Goal: Check status: Check status

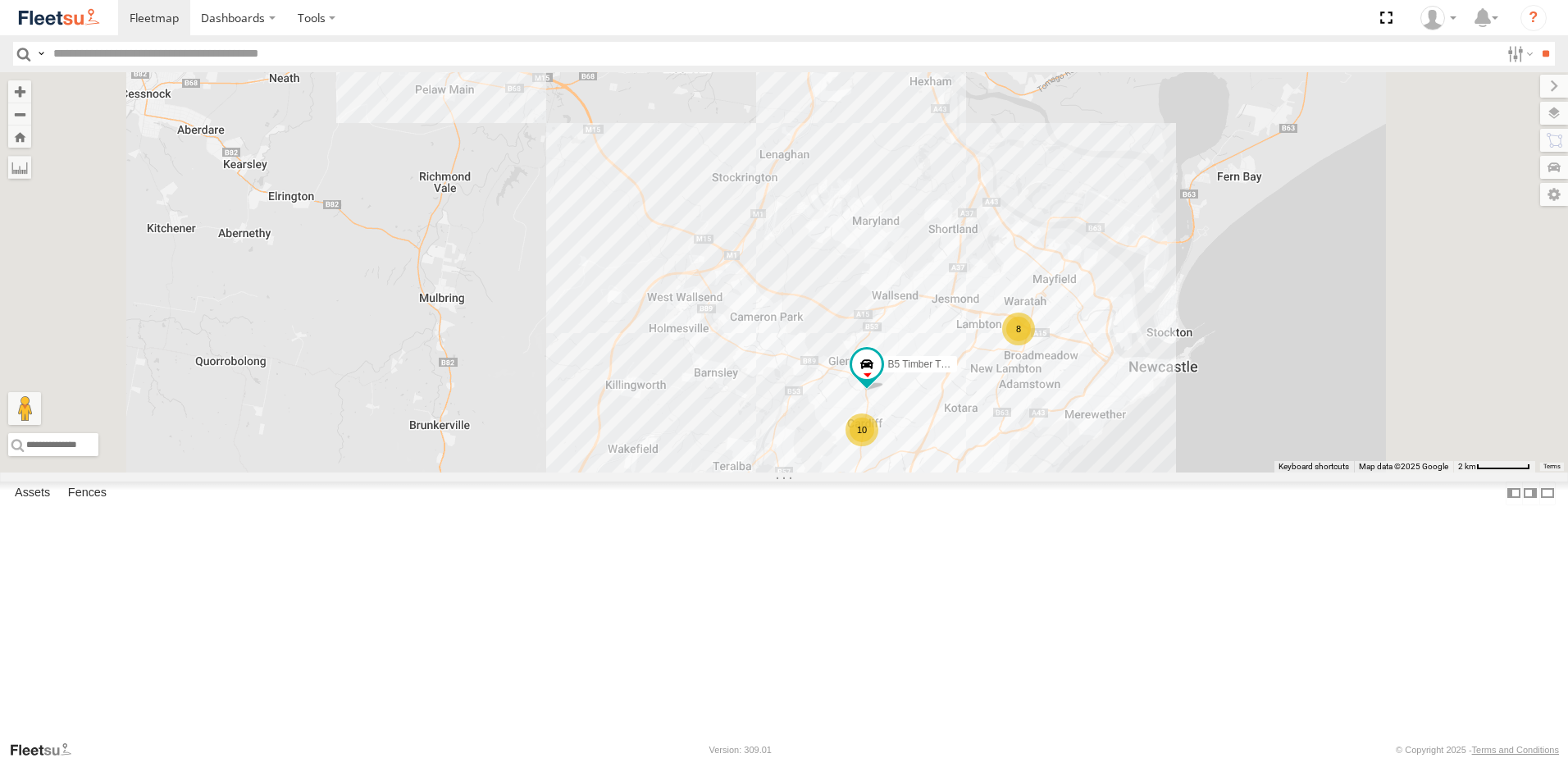
drag, startPoint x: 1054, startPoint y: 447, endPoint x: 968, endPoint y: 294, distance: 175.5
click at [971, 301] on div "7 8 10 B5 Timber Truck" at bounding box center [784, 272] width 1568 height 400
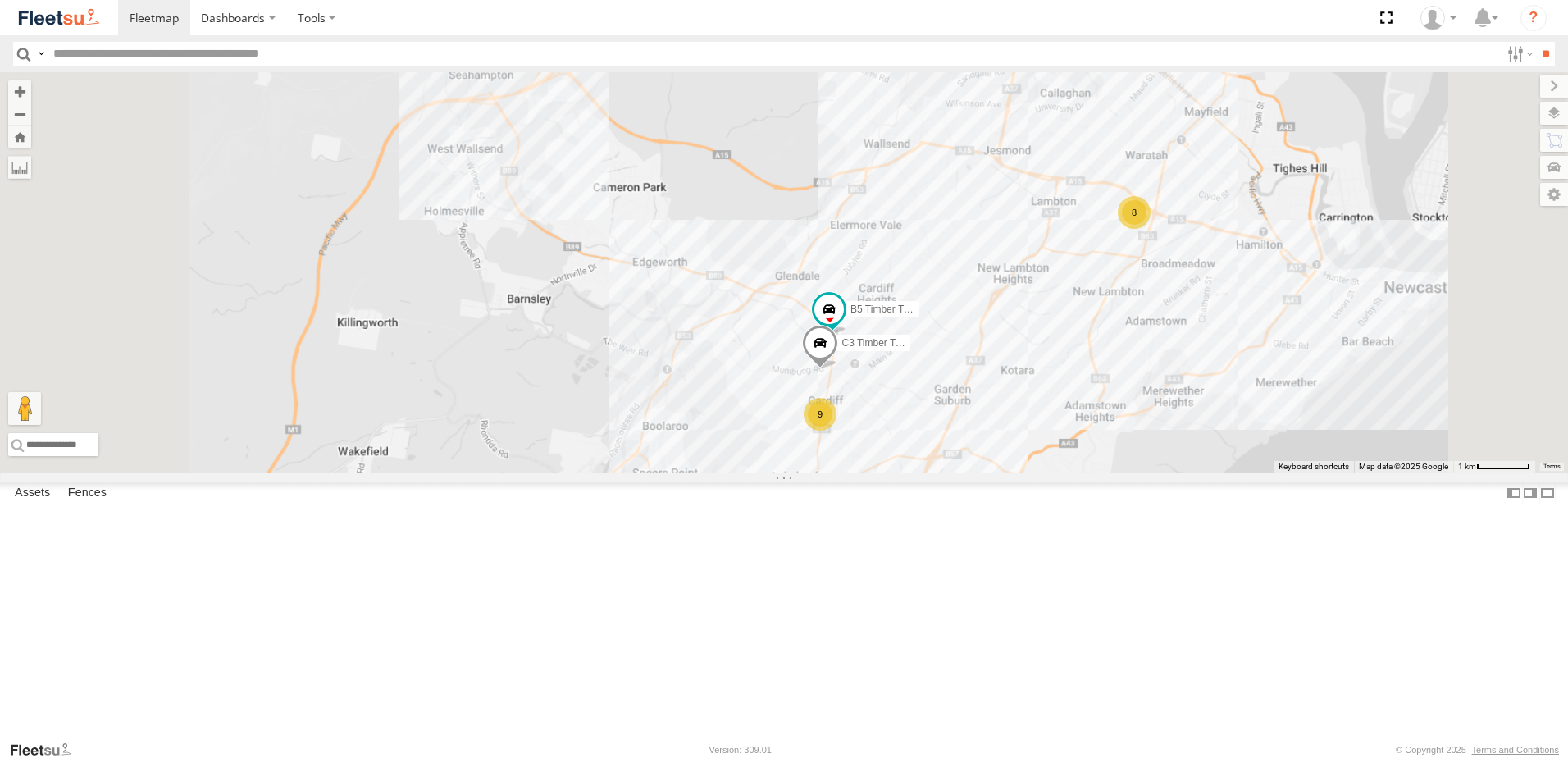
drag, startPoint x: 1223, startPoint y: 459, endPoint x: 1000, endPoint y: 523, distance: 232.0
click at [1005, 473] on div "B5 Timber Truck C3 Timber Truck 8 9" at bounding box center [784, 272] width 1568 height 400
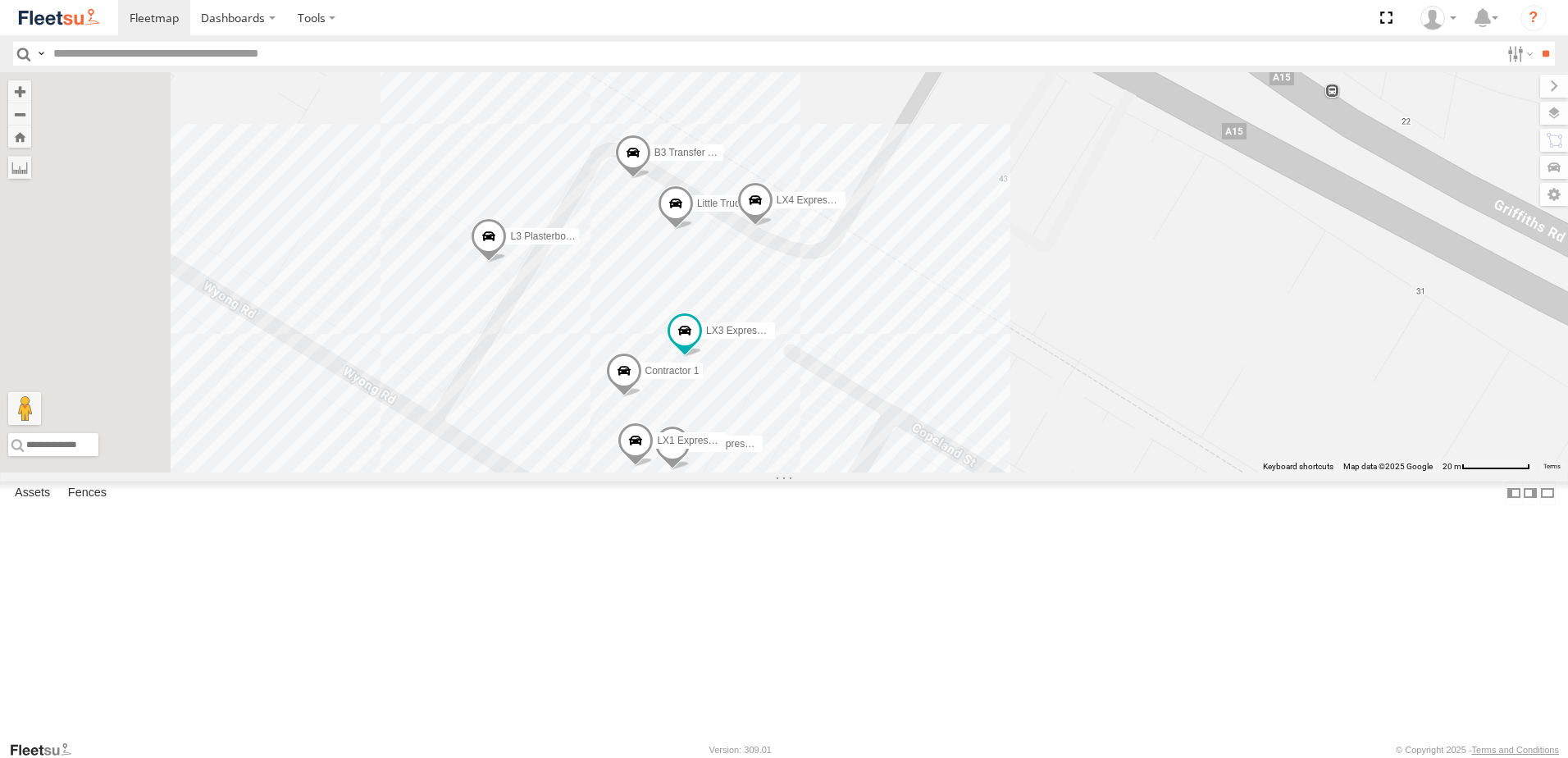
drag, startPoint x: 761, startPoint y: 324, endPoint x: 829, endPoint y: 409, distance: 108.9
click at [829, 409] on div "B5 Timber Truck C3 Timber Truck L3 Plasterboard Truck LX4 Express Ute B3 Transf…" at bounding box center [784, 272] width 1568 height 400
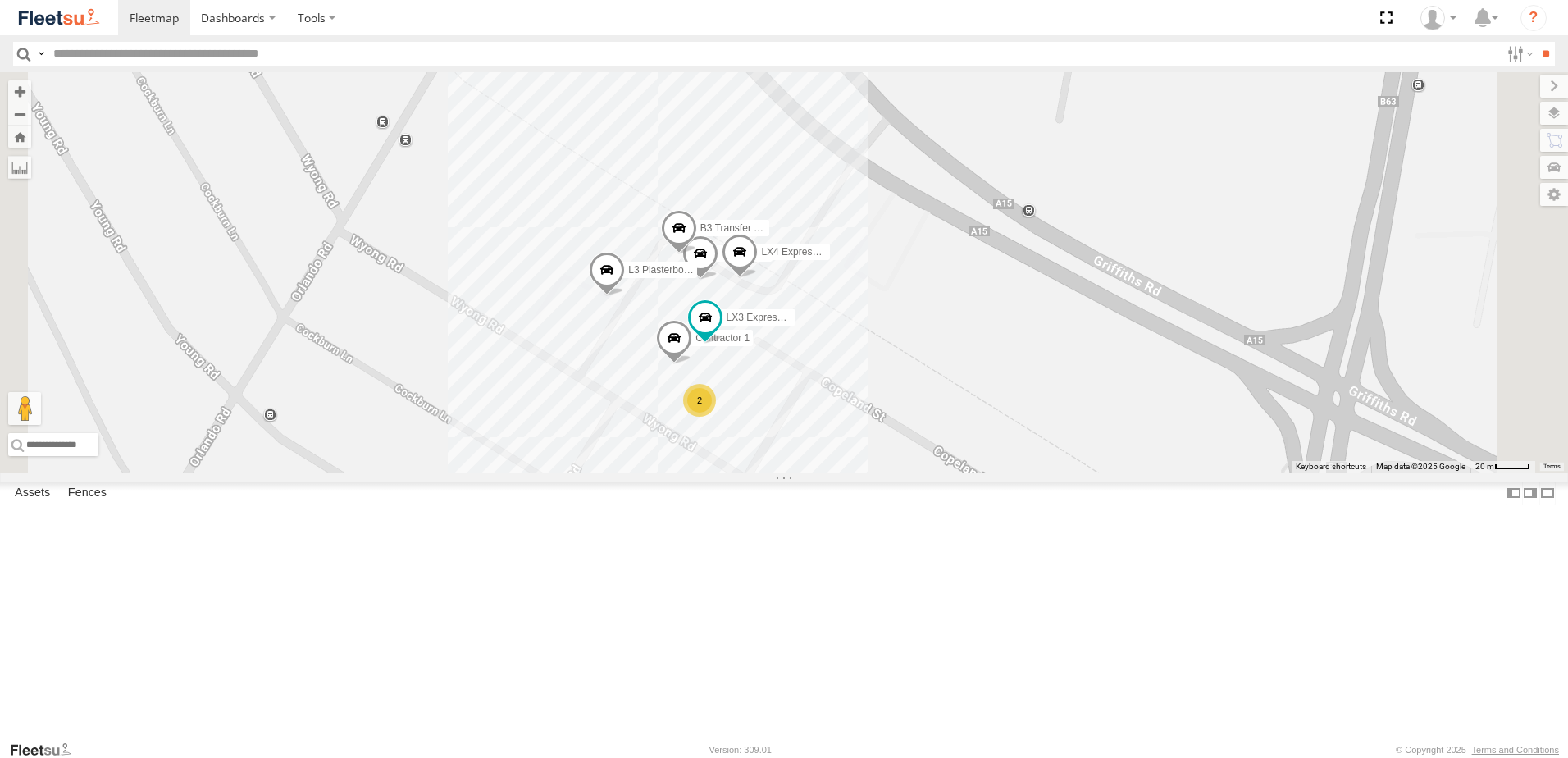
click at [697, 255] on span at bounding box center [678, 233] width 36 height 45
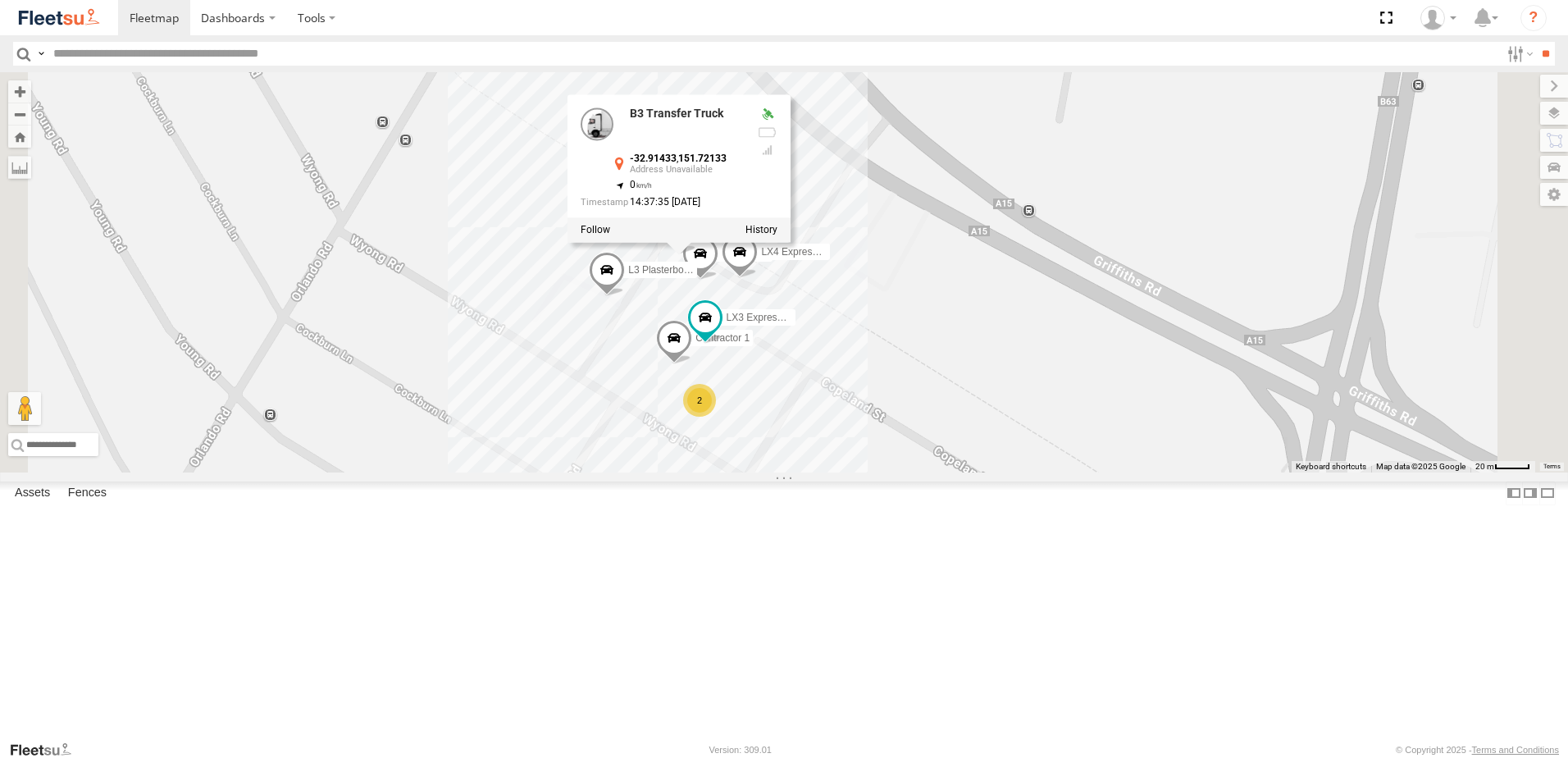
click at [681, 361] on div "B5 Timber Truck C3 Timber Truck L3 Plasterboard Truck LX4 Express Ute B3 Transf…" at bounding box center [784, 272] width 1568 height 400
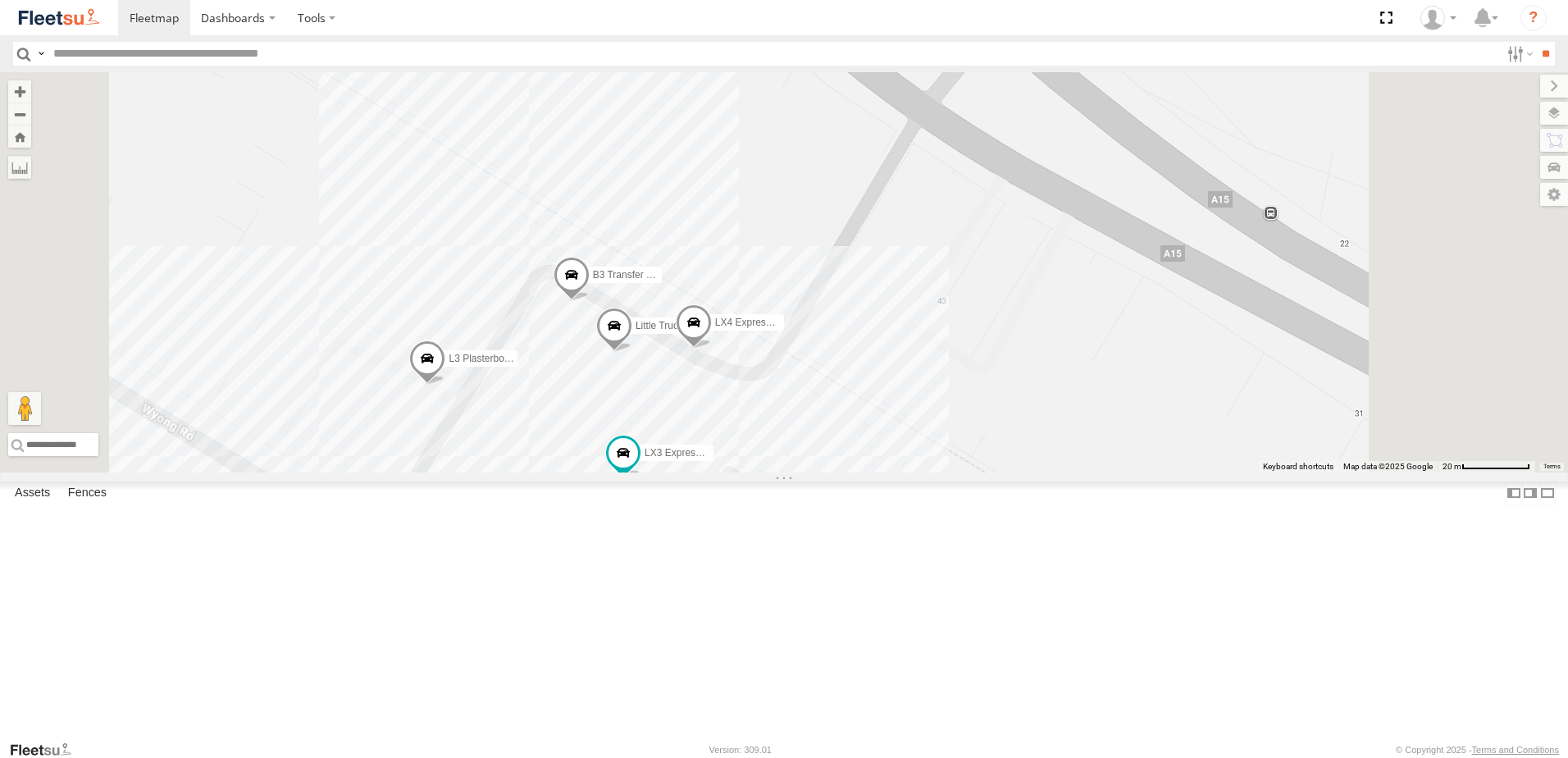
click at [590, 301] on span at bounding box center [572, 280] width 36 height 45
drag, startPoint x: 570, startPoint y: 402, endPoint x: 566, endPoint y: 413, distance: 11.7
click at [566, 413] on div "B5 Timber Truck C3 Timber Truck L3 Plasterboard Truck LX4 Express Ute B3 Transf…" at bounding box center [784, 272] width 1568 height 400
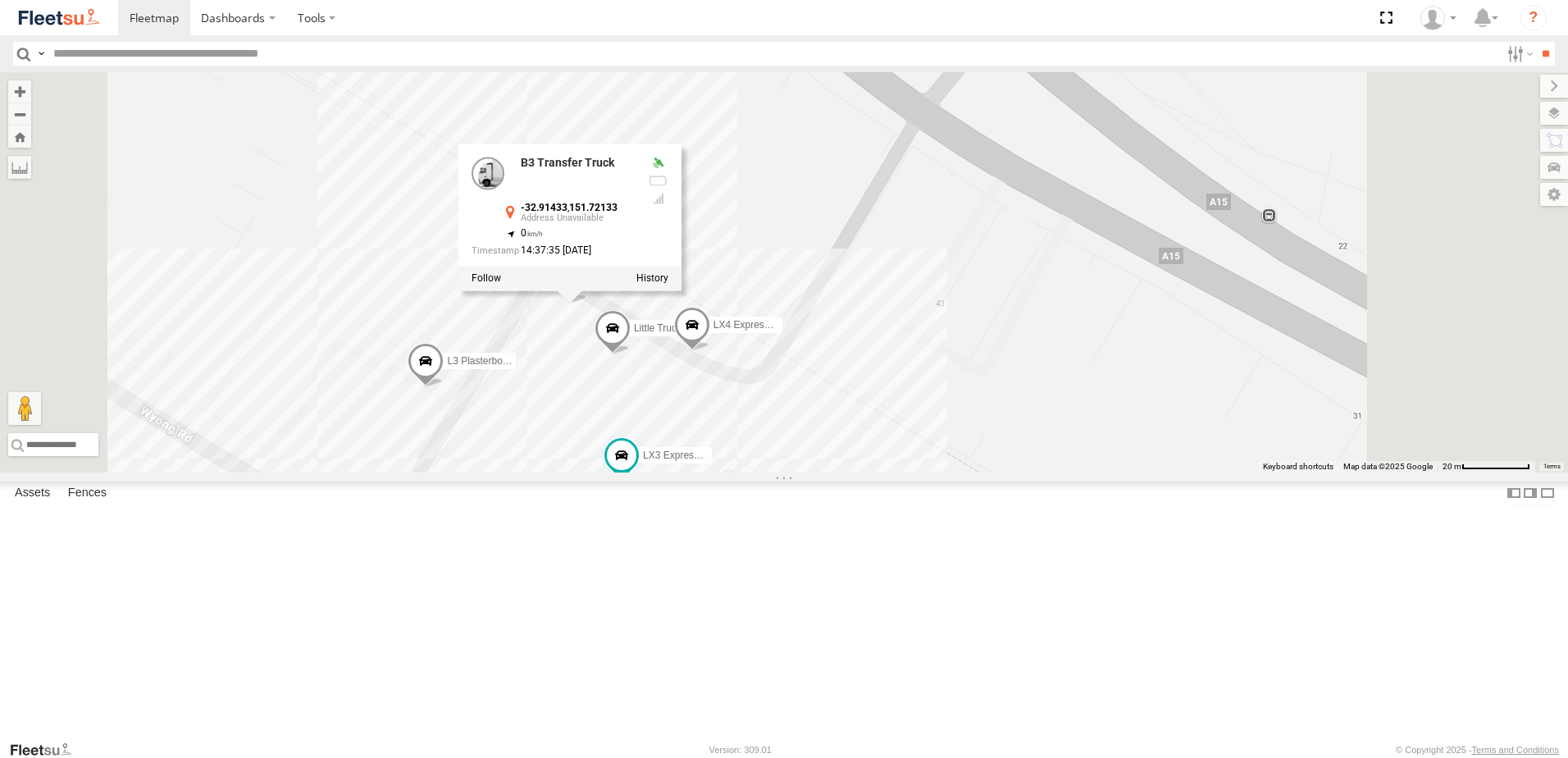
click at [569, 409] on div "B5 Timber Truck C3 Timber Truck L3 Plasterboard Truck LX4 Express Ute B3 Transf…" at bounding box center [784, 272] width 1568 height 400
click at [636, 422] on div "B5 Timber Truck C3 Timber Truck L3 Plasterboard Truck LX4 Express Ute B3 Transf…" at bounding box center [784, 272] width 1568 height 400
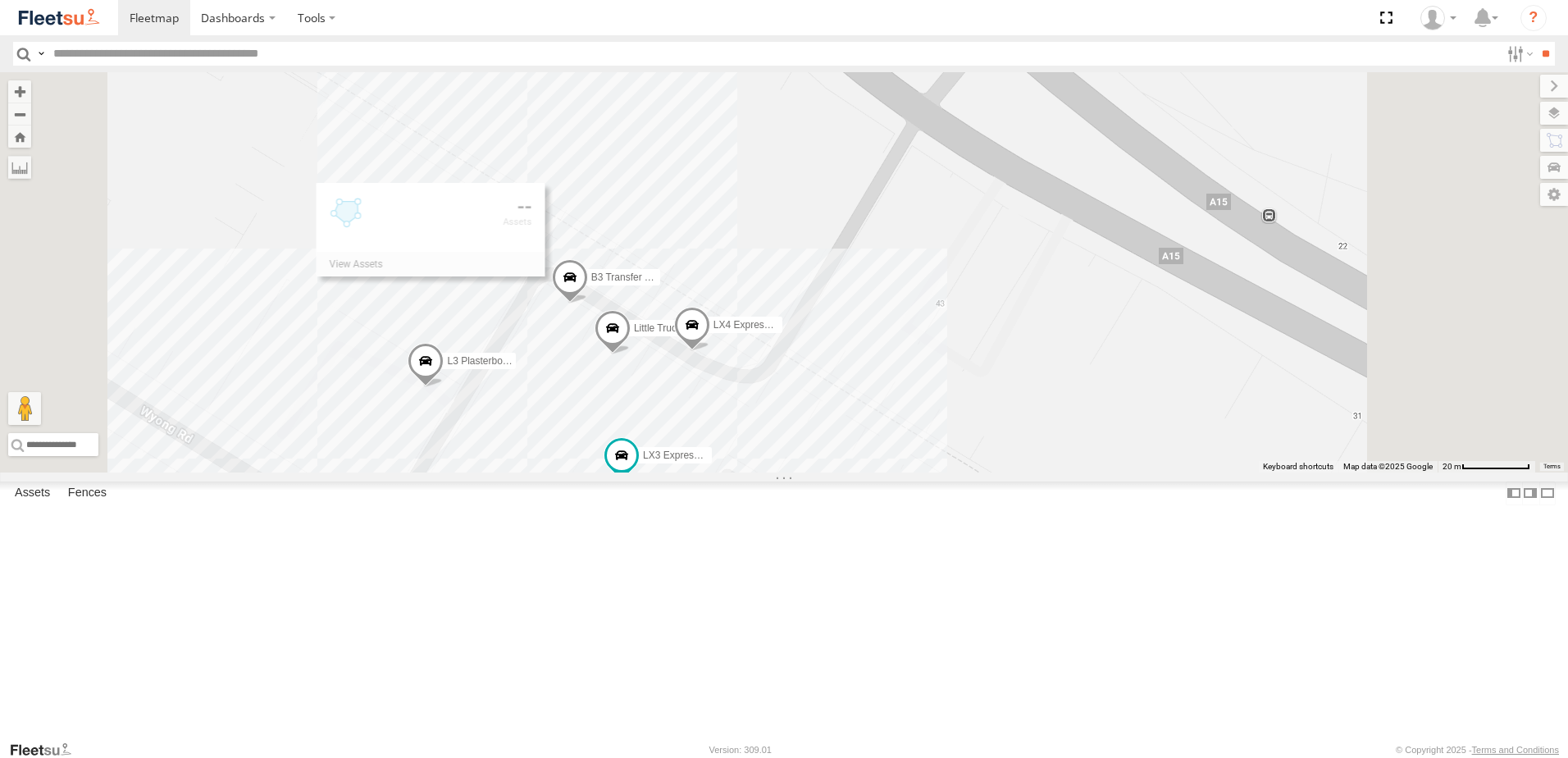
click at [0, 0] on label at bounding box center [0, 0] width 0 height 0
click at [777, 311] on div "B5 Timber Truck C3 Timber Truck L3 Plasterboard Truck LX4 Express Ute B3 Transf…" at bounding box center [784, 272] width 1568 height 400
drag, startPoint x: 840, startPoint y: 379, endPoint x: 924, endPoint y: 358, distance: 86.6
click at [921, 389] on div "B5 Timber Truck C3 Timber Truck L3 Plasterboard Truck LX4 Express Ute B3 Transf…" at bounding box center [784, 272] width 1568 height 400
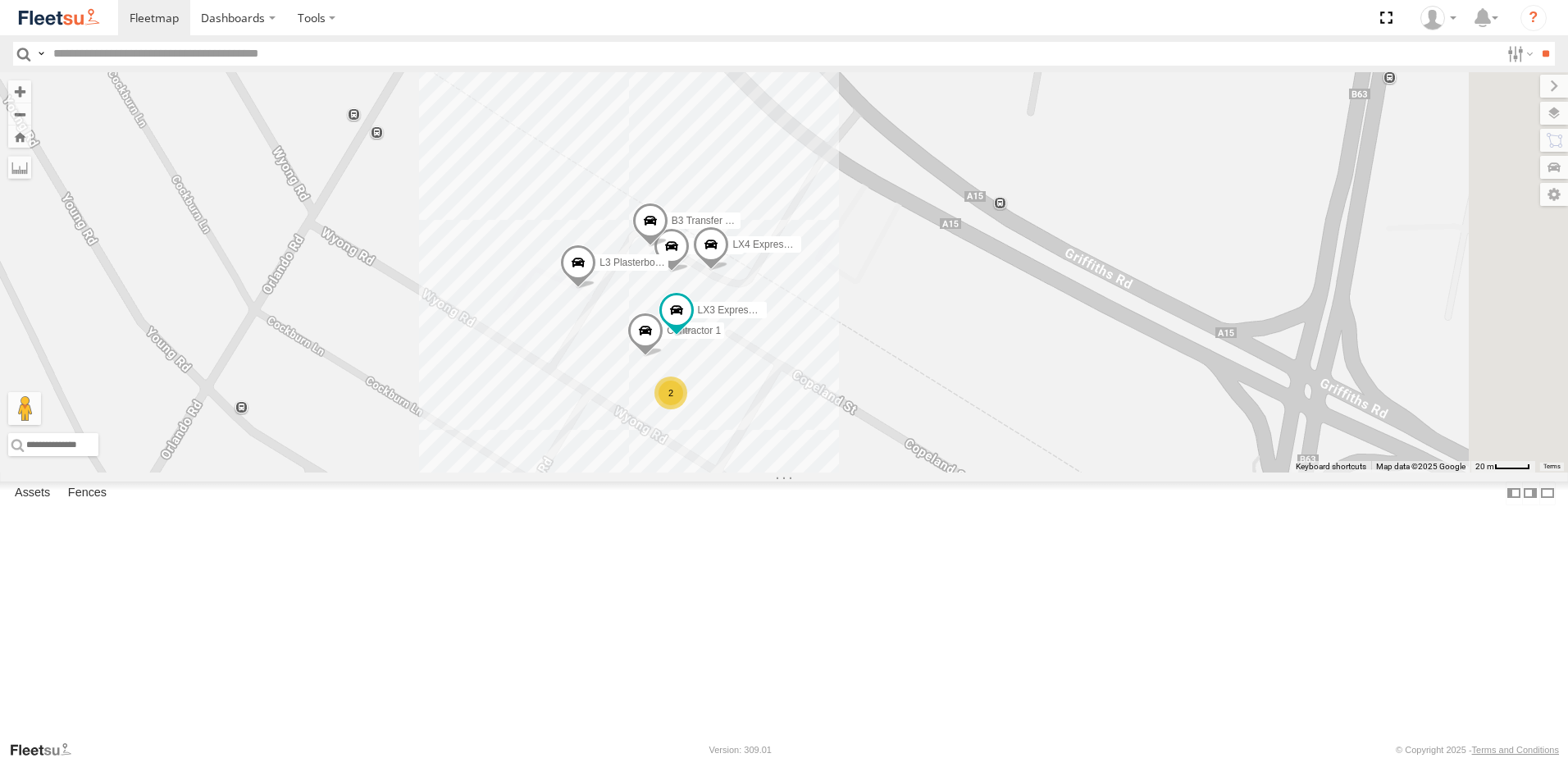
drag, startPoint x: 1042, startPoint y: 432, endPoint x: 1113, endPoint y: 337, distance: 118.6
click at [1110, 346] on div "B5 Timber Truck C3 Timber Truck L3 Plasterboard Truck LX4 Express Ute B3 Transf…" at bounding box center [784, 272] width 1568 height 400
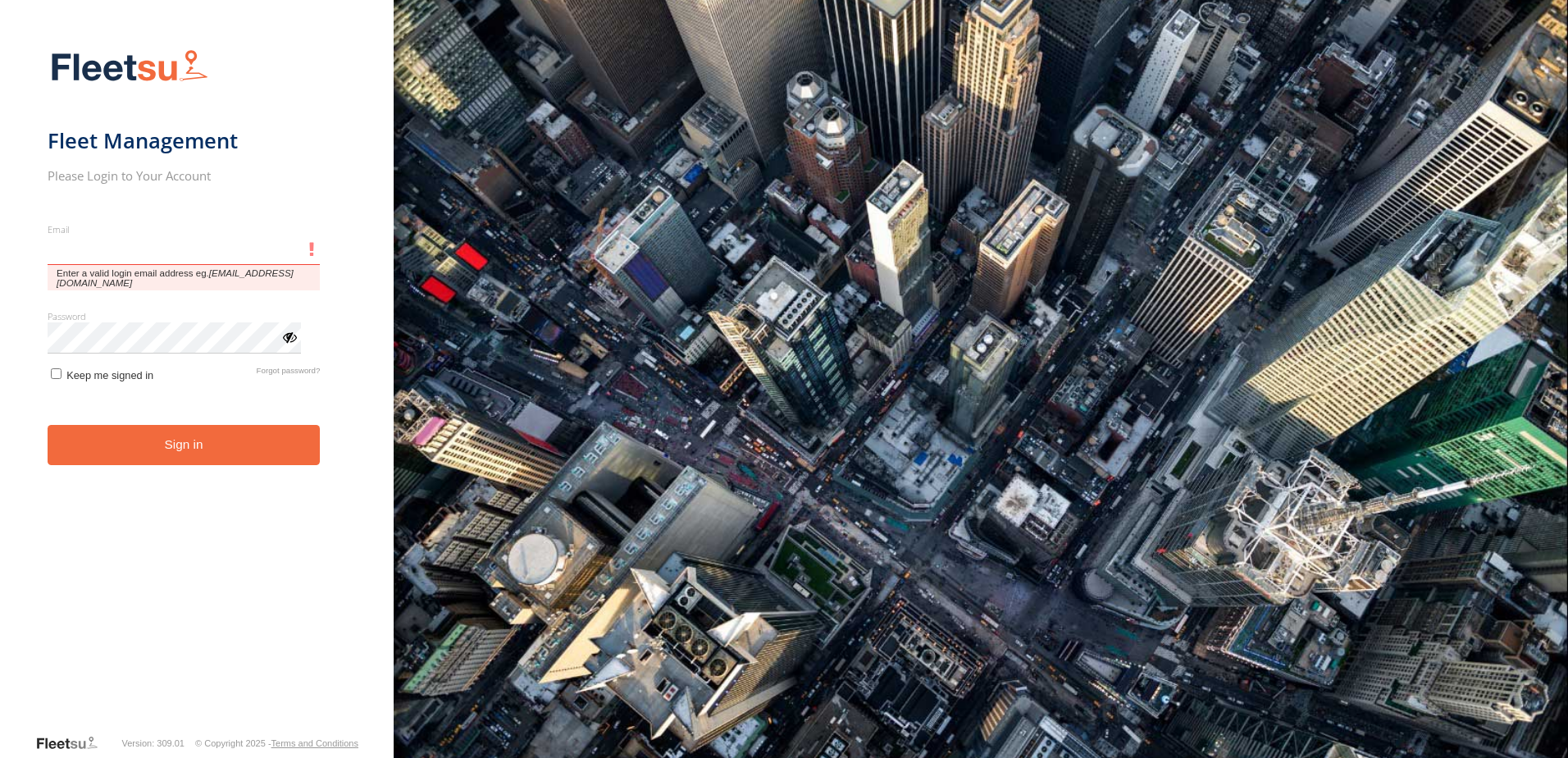
type input "**********"
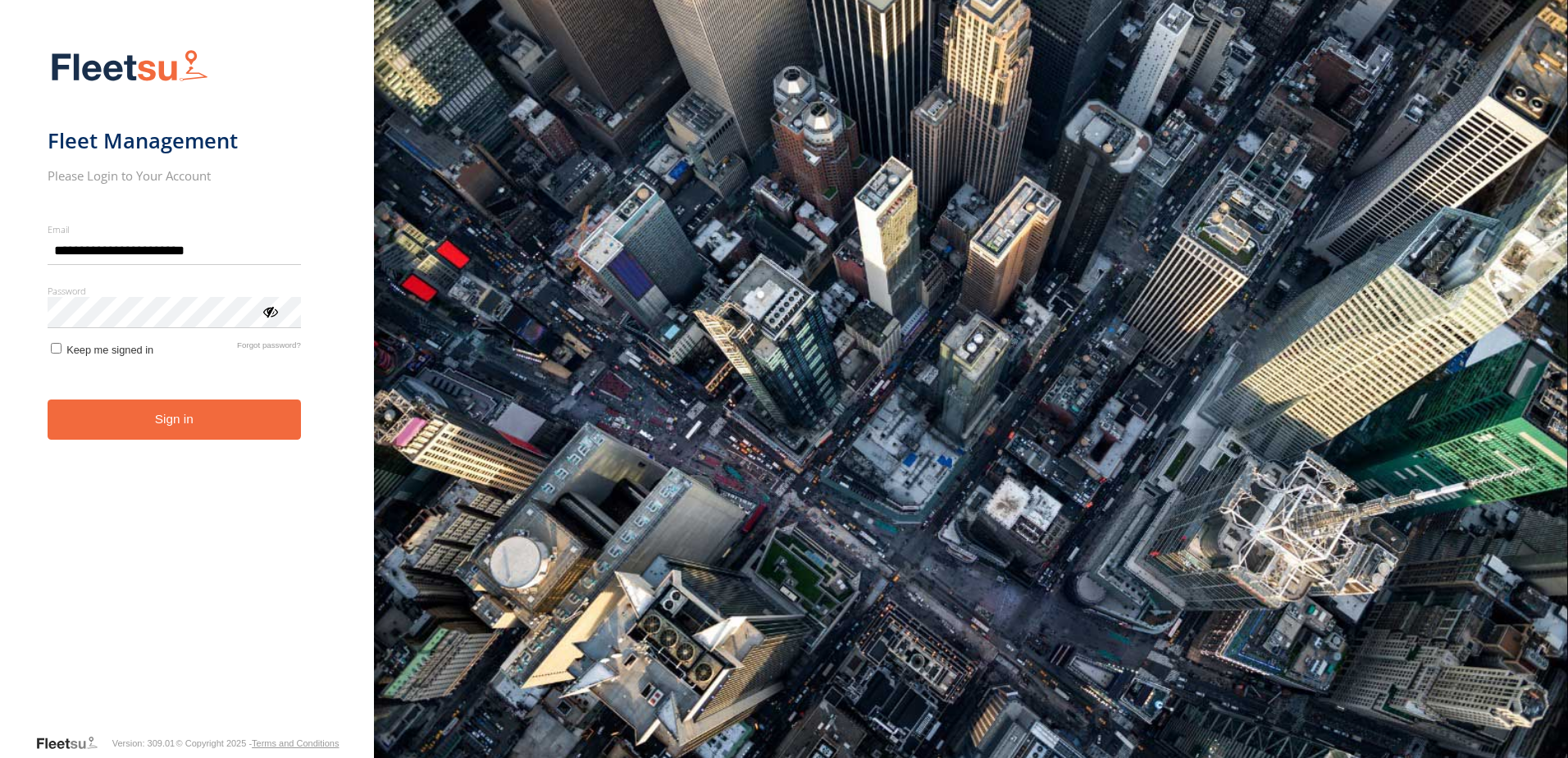
click at [169, 447] on form "**********" at bounding box center [187, 386] width 279 height 694
click at [187, 422] on button "Sign in" at bounding box center [174, 419] width 253 height 40
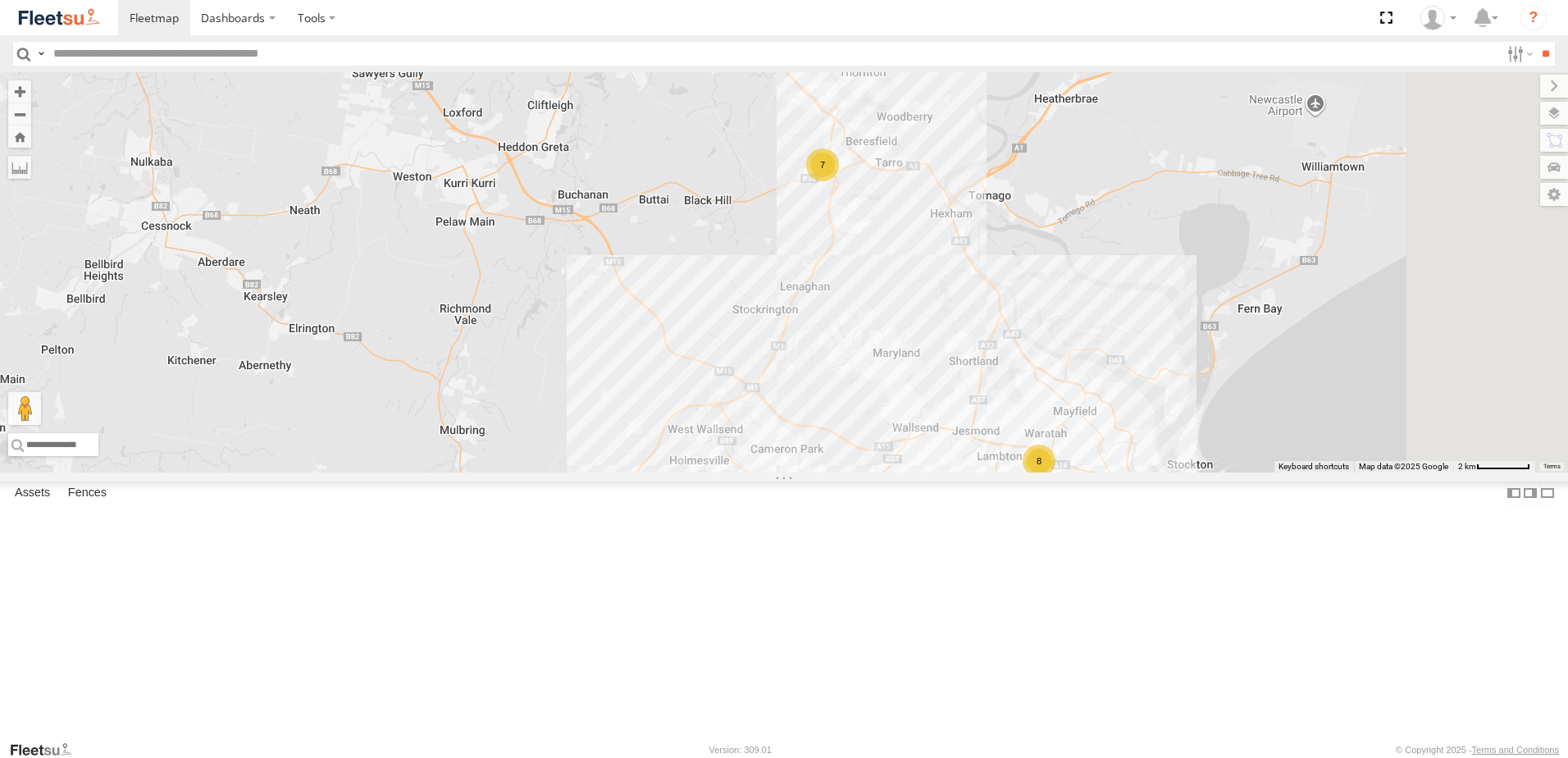
drag, startPoint x: 1174, startPoint y: 464, endPoint x: 1092, endPoint y: 413, distance: 96.6
click at [1043, 333] on div "BX1 Express Ute BX2 Express Ute 7 8 11" at bounding box center [784, 272] width 1568 height 400
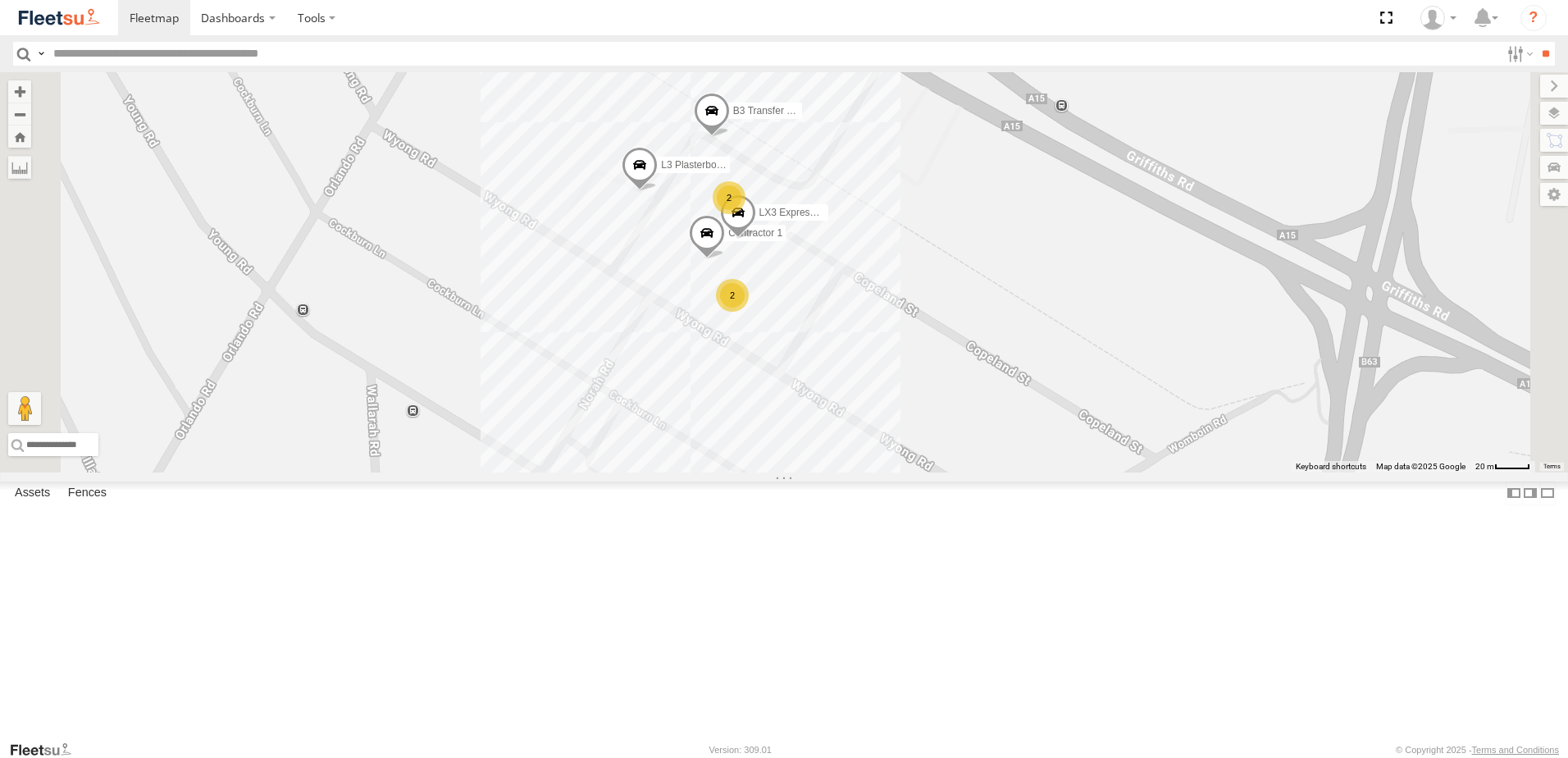
click at [730, 137] on span at bounding box center [711, 115] width 36 height 45
click at [1135, 343] on div "BX1 Express Ute BX2 Express Ute C3 Timber Truck L3 Plasterboard Truck B3 Transf…" at bounding box center [784, 272] width 1568 height 400
click at [730, 137] on span at bounding box center [711, 115] width 36 height 45
click at [808, 101] on div "B3 Transfer Truck All Assets NHS_Lambton -32.91426 , 151.72133 0 14:45:51 [DATE]" at bounding box center [712, 39] width 223 height 123
click at [723, 252] on div "BX1 Express Ute BX2 Express Ute C3 Timber Truck L3 Plasterboard Truck B3 Transf…" at bounding box center [784, 272] width 1568 height 400
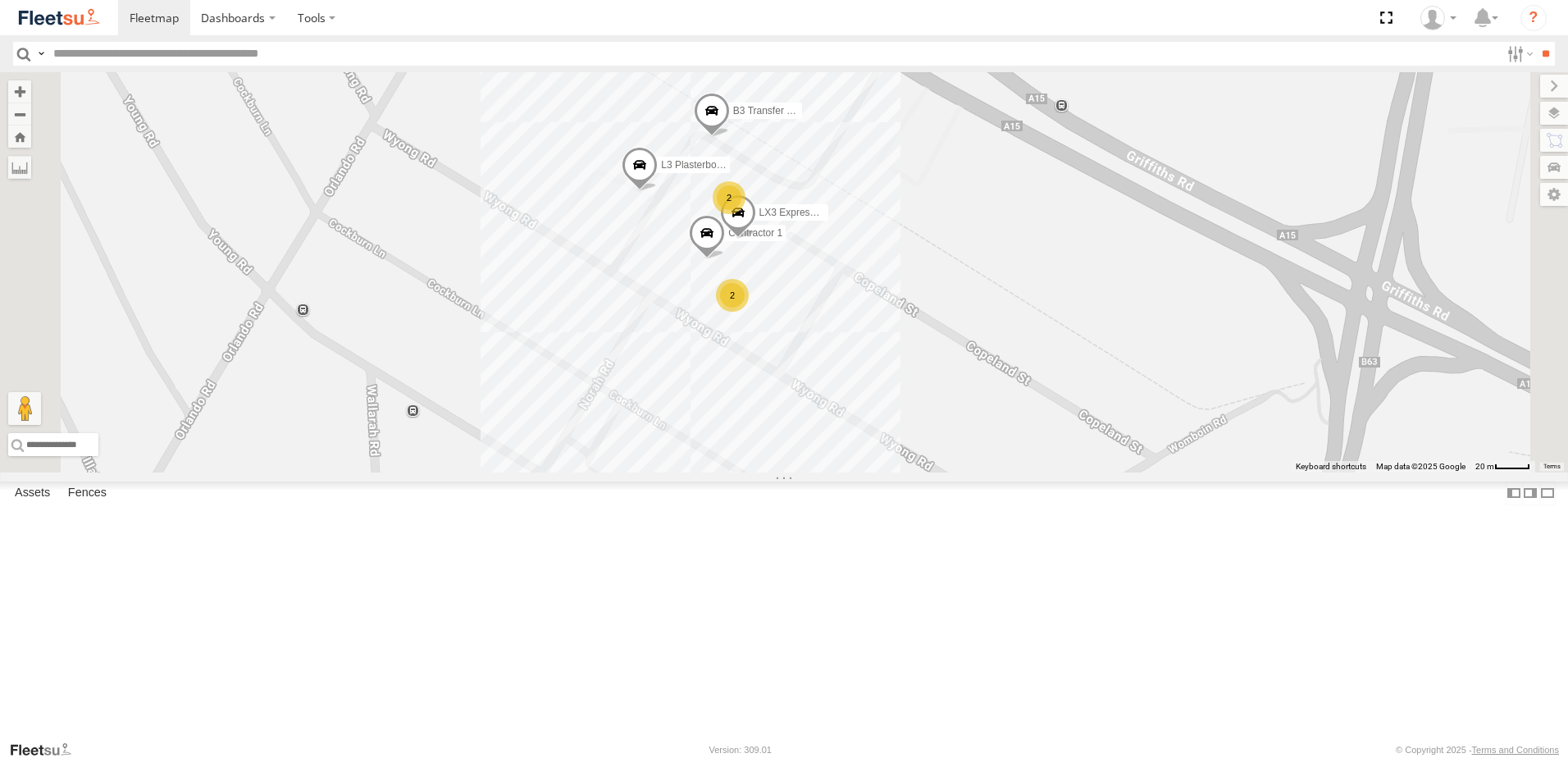
click at [730, 137] on span at bounding box center [711, 115] width 36 height 45
click at [1111, 360] on div "BX1 Express Ute BX2 Express Ute C3 Timber Truck L3 Plasterboard Truck B3 Transf…" at bounding box center [784, 272] width 1568 height 400
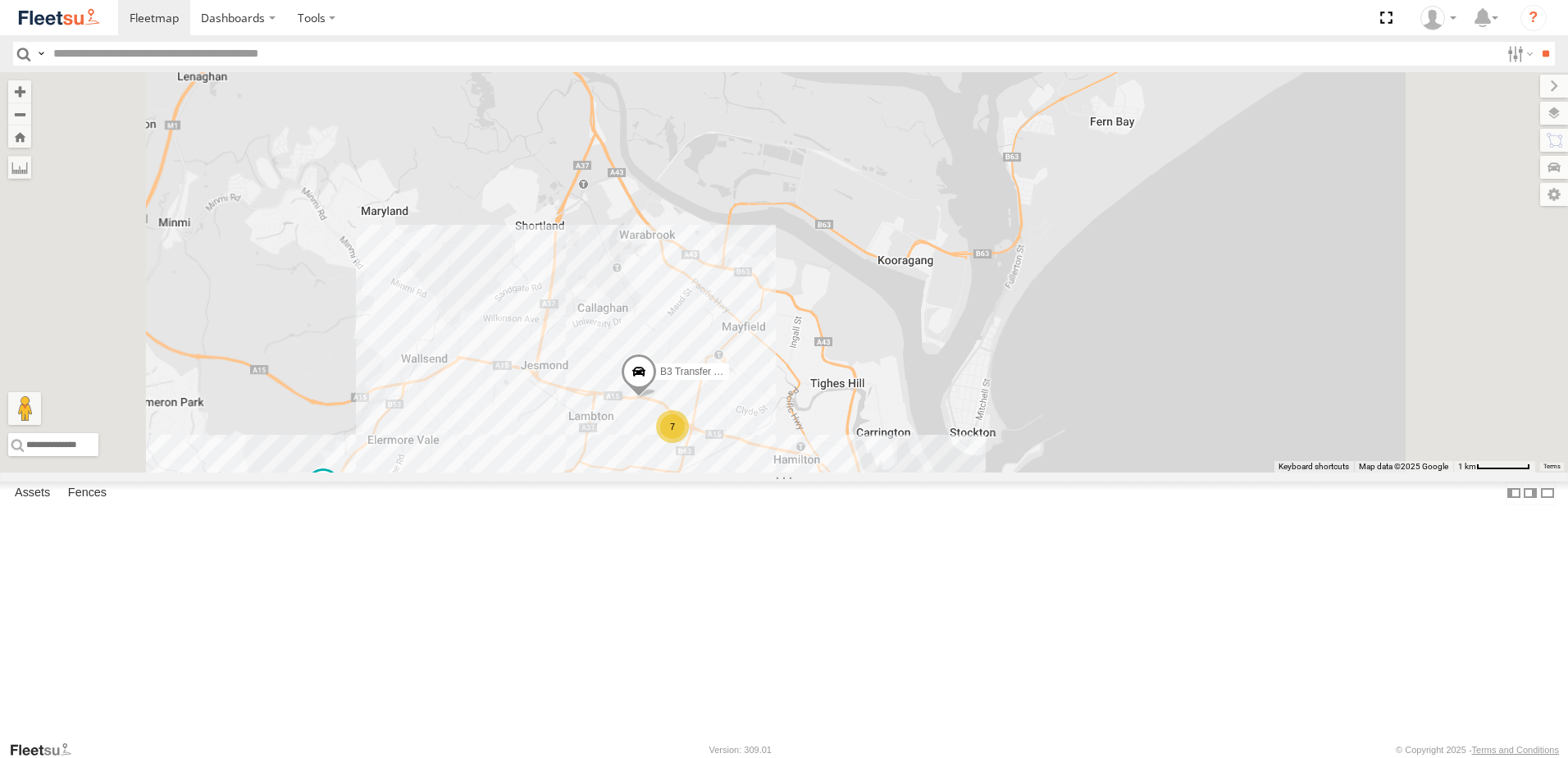
drag, startPoint x: 916, startPoint y: 565, endPoint x: 951, endPoint y: 544, distance: 40.8
click at [948, 473] on div "B3 Transfer Truck 7 B5 Timber Truck" at bounding box center [784, 272] width 1568 height 400
